Goal: Task Accomplishment & Management: Use online tool/utility

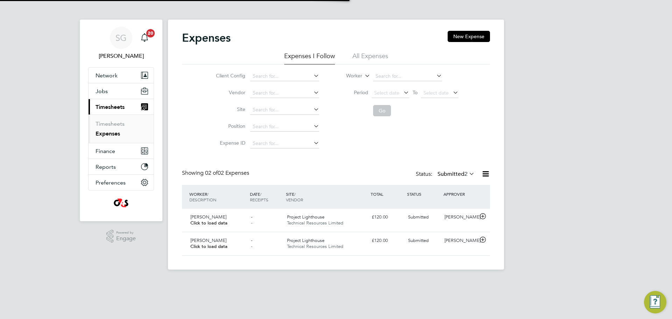
scroll to position [18, 85]
click at [116, 125] on link "Timesheets" at bounding box center [109, 123] width 29 height 7
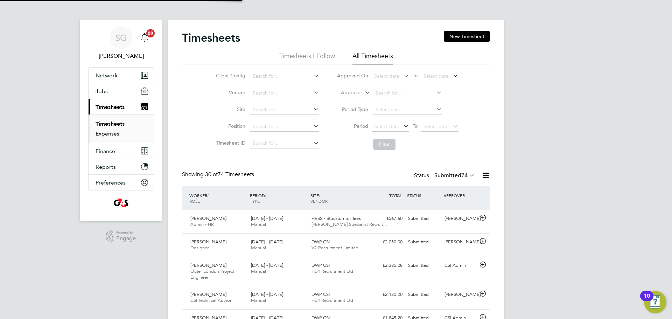
click at [112, 133] on link "Expenses" at bounding box center [107, 133] width 24 height 7
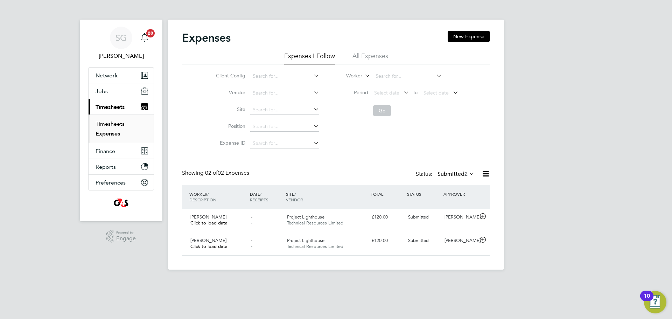
click at [108, 123] on link "Timesheets" at bounding box center [109, 123] width 29 height 7
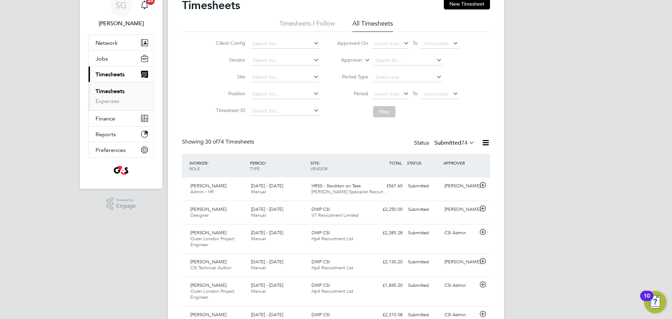
click at [109, 106] on ul "Timesheets Expenses" at bounding box center [120, 96] width 65 height 28
click at [109, 102] on link "Expenses" at bounding box center [107, 101] width 24 height 7
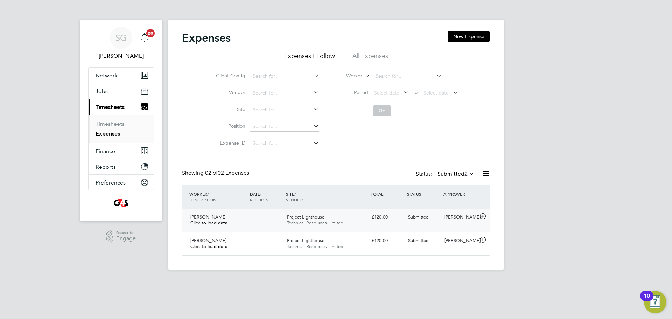
click at [481, 215] on icon at bounding box center [482, 216] width 9 height 6
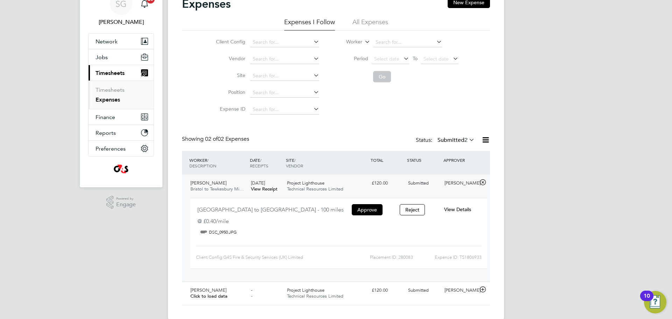
click at [461, 207] on span "View Details" at bounding box center [457, 209] width 27 height 6
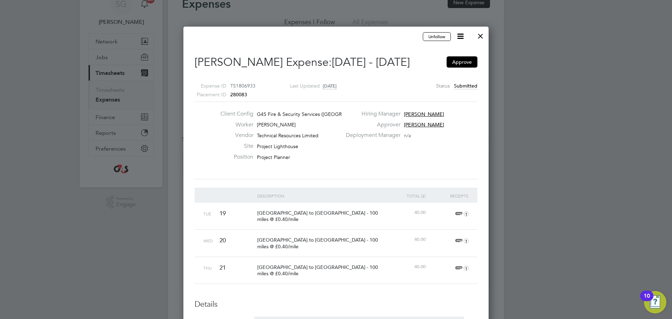
click at [481, 34] on div at bounding box center [480, 34] width 13 height 13
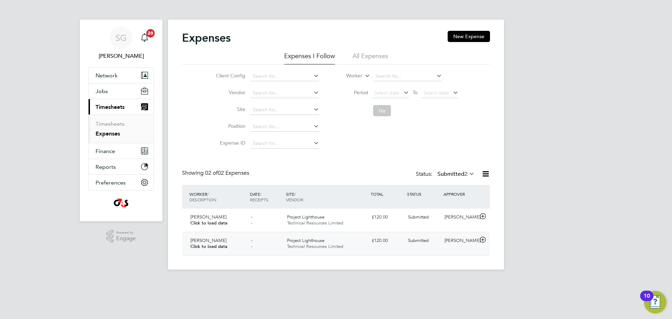
click at [482, 240] on icon at bounding box center [482, 240] width 9 height 6
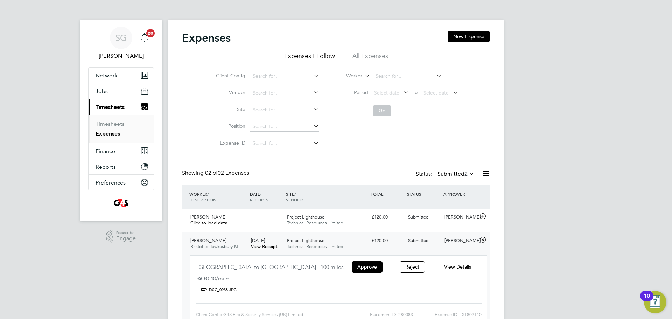
click at [460, 267] on span "View Details" at bounding box center [457, 266] width 27 height 6
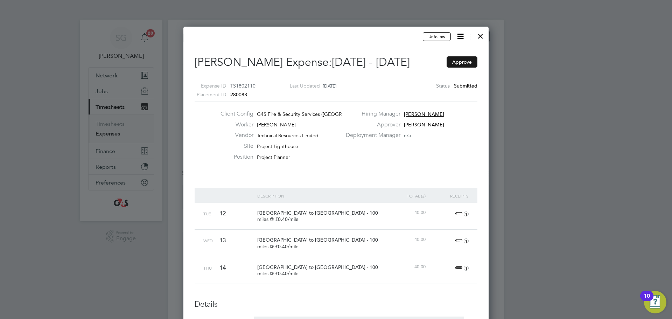
click at [462, 65] on button "Approve" at bounding box center [461, 61] width 31 height 11
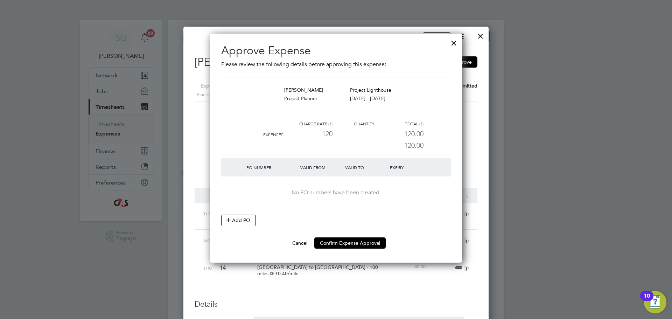
click at [309, 190] on div "No PO numbers have been created." at bounding box center [335, 192] width 215 height 7
click at [310, 190] on div "No PO numbers have been created." at bounding box center [335, 192] width 215 height 7
click at [374, 187] on div "No PO numbers have been created." at bounding box center [335, 192] width 215 height 33
click at [227, 220] on icon at bounding box center [228, 219] width 5 height 5
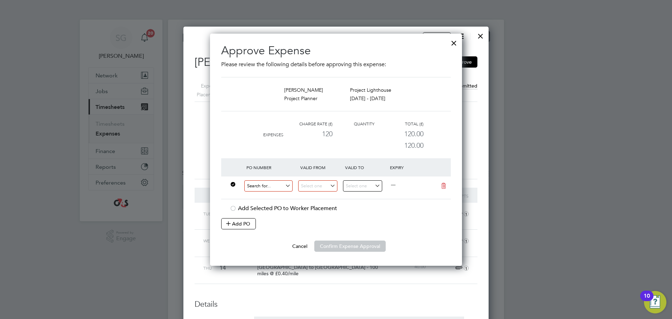
click at [291, 183] on input at bounding box center [268, 186] width 48 height 12
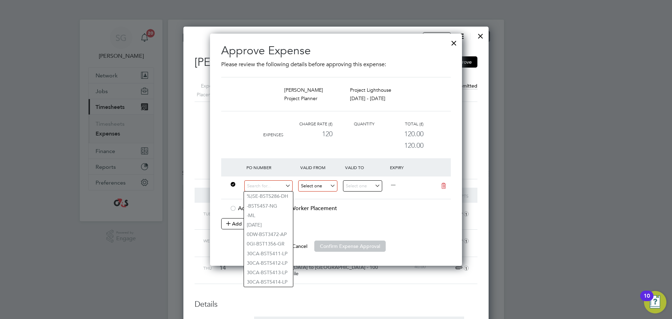
click at [316, 183] on input at bounding box center [317, 186] width 39 height 12
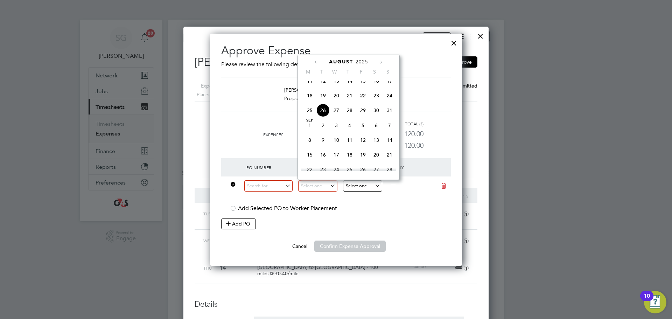
click at [352, 186] on input at bounding box center [362, 186] width 39 height 12
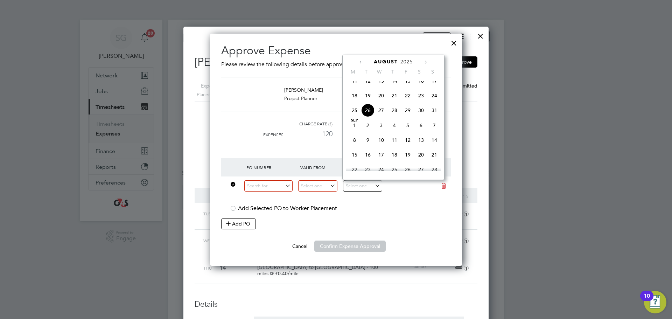
click at [360, 195] on div at bounding box center [365, 187] width 45 height 17
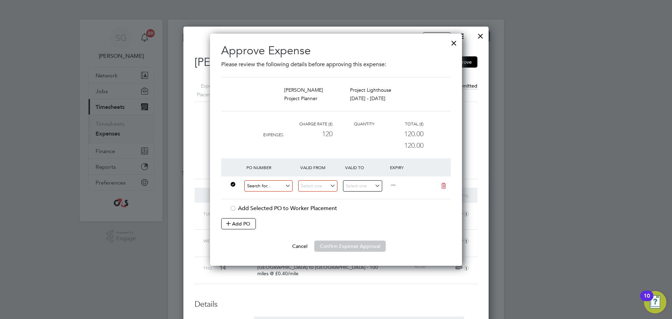
click at [279, 185] on input at bounding box center [268, 186] width 48 height 12
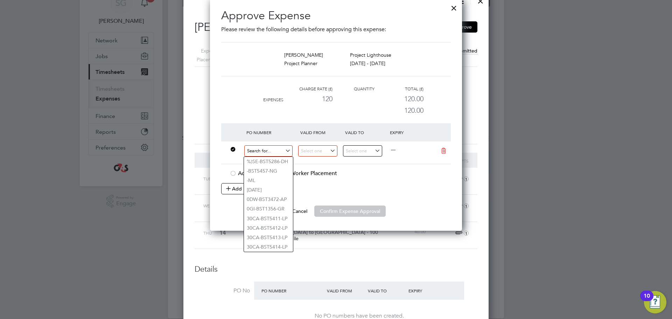
click at [267, 150] on input at bounding box center [268, 151] width 48 height 12
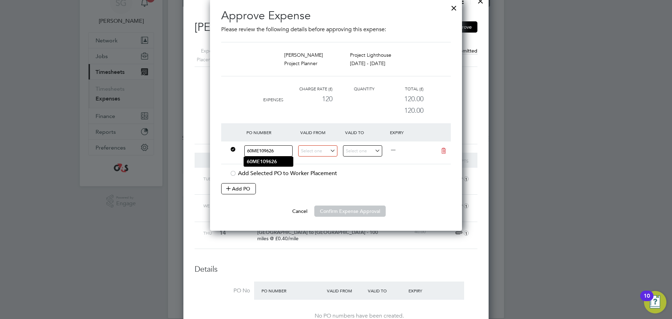
type input "60ME109626"
click at [269, 163] on b "60ME109626" at bounding box center [262, 161] width 30 height 6
type input "[DATE]"
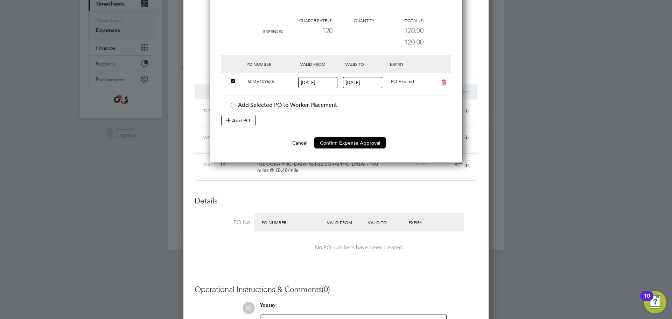
scroll to position [105, 0]
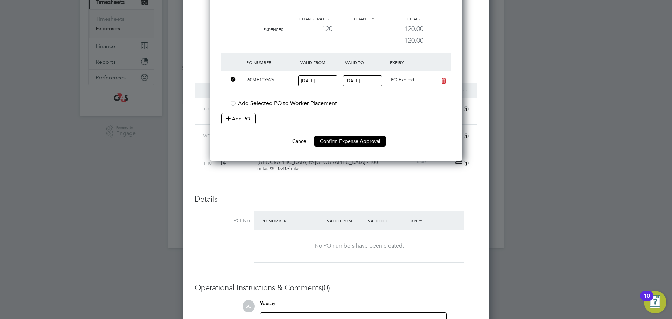
click at [346, 140] on button "Confirm Expense Approval" at bounding box center [349, 140] width 71 height 11
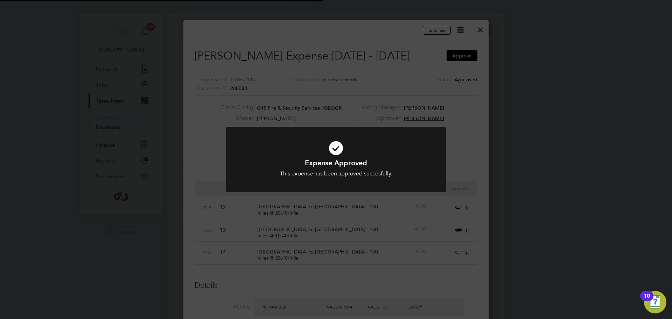
scroll to position [614, 305]
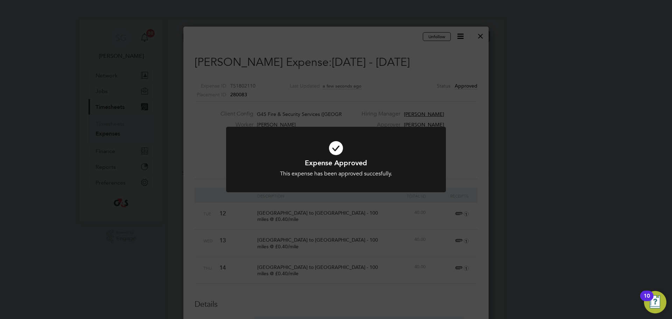
click at [479, 155] on div "Expense Approved This expense has been approved succesfully. Cancel Okay" at bounding box center [336, 159] width 672 height 319
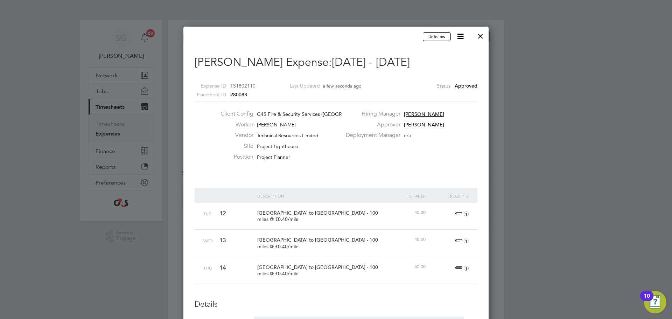
click at [480, 32] on div at bounding box center [480, 34] width 13 height 13
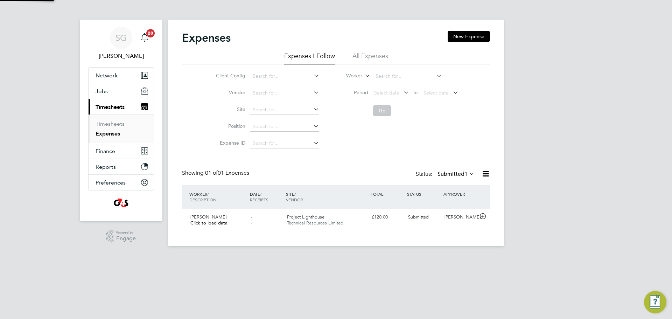
scroll to position [18, 85]
click at [108, 122] on link "Timesheets" at bounding box center [109, 123] width 29 height 7
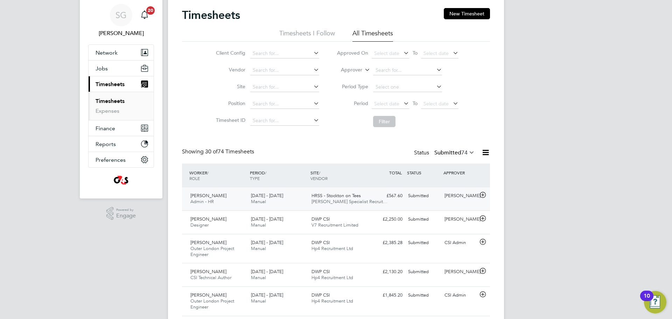
scroll to position [35, 0]
